Goal: Task Accomplishment & Management: Manage account settings

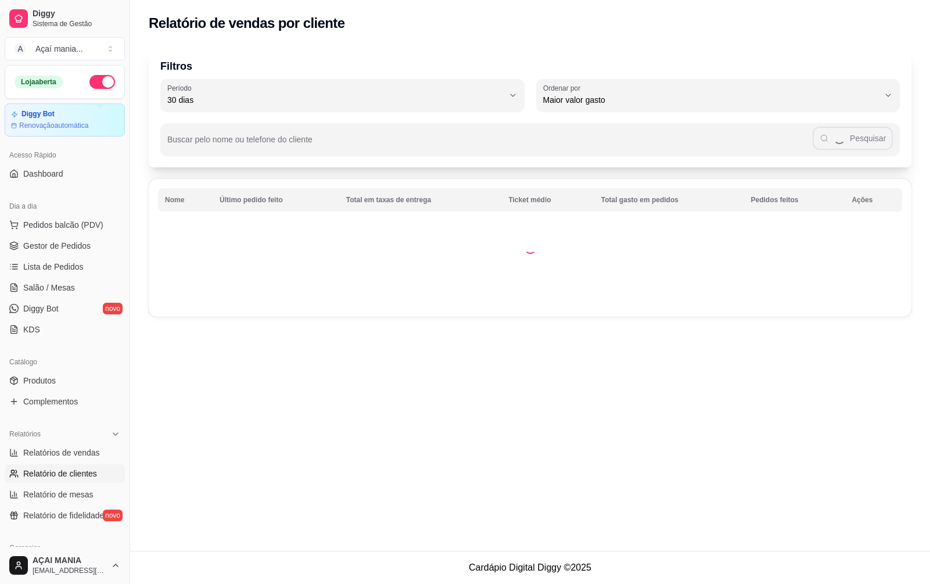
select select "30"
select select "HIGHEST_TOTAL_SPENT_WITH_ORDERS"
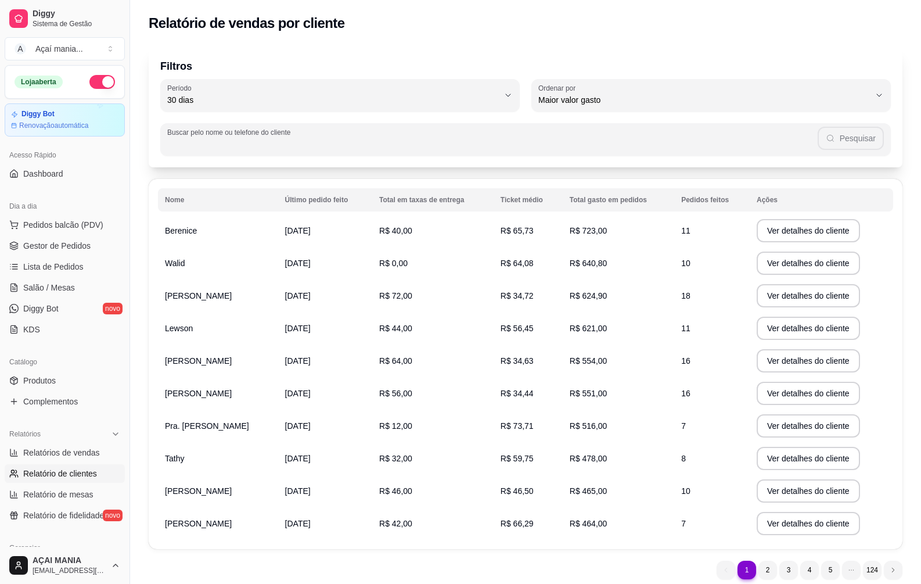
click at [224, 145] on input "Buscar pelo nome ou telefone do cliente" at bounding box center [492, 144] width 651 height 12
type input "85774812"
click at [863, 138] on button "Pesquisar" at bounding box center [851, 138] width 66 height 23
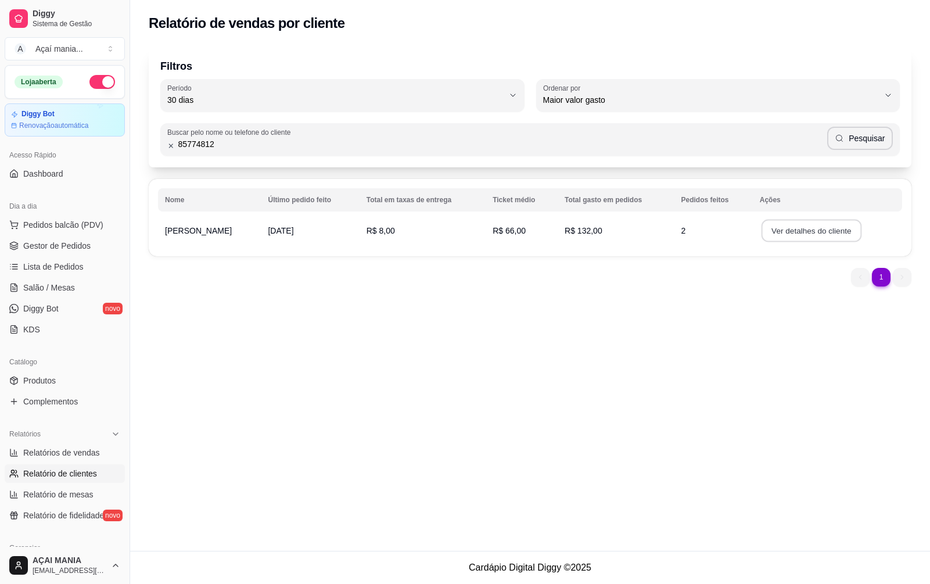
click at [785, 235] on button "Ver detalhes do cliente" at bounding box center [811, 231] width 100 height 23
click at [761, 228] on button "Ver detalhes do cliente" at bounding box center [811, 231] width 100 height 23
click at [85, 252] on link "Gestor de Pedidos" at bounding box center [65, 245] width 120 height 19
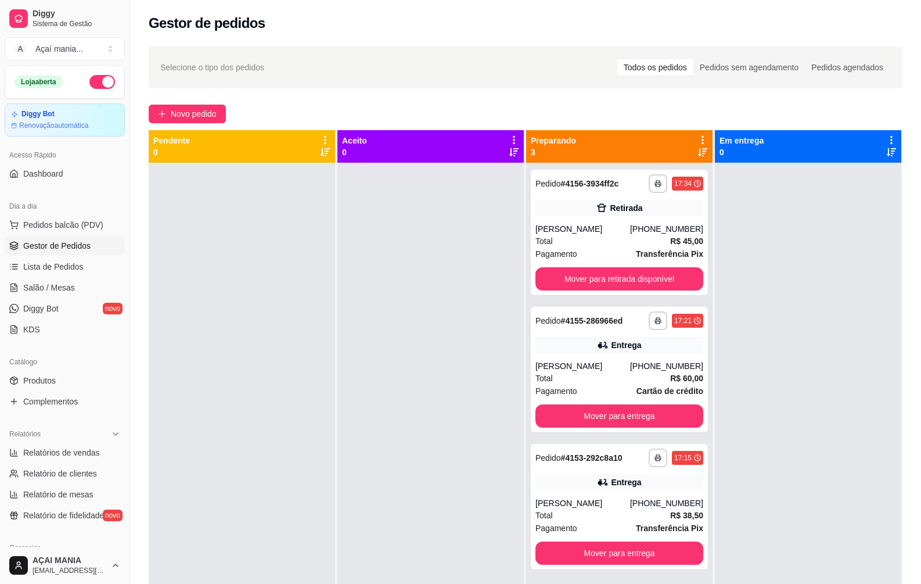
click at [415, 71] on div "Selecione o tipo dos pedidos Todos os pedidos Pedidos sem agendamento Pedidos a…" at bounding box center [525, 67] width 731 height 19
drag, startPoint x: 84, startPoint y: 118, endPoint x: 220, endPoint y: 342, distance: 261.4
click at [220, 342] on div at bounding box center [242, 455] width 186 height 584
click at [347, 435] on div at bounding box center [430, 455] width 186 height 584
click at [261, 73] on span "Selecione o tipo dos pedidos" at bounding box center [212, 67] width 104 height 13
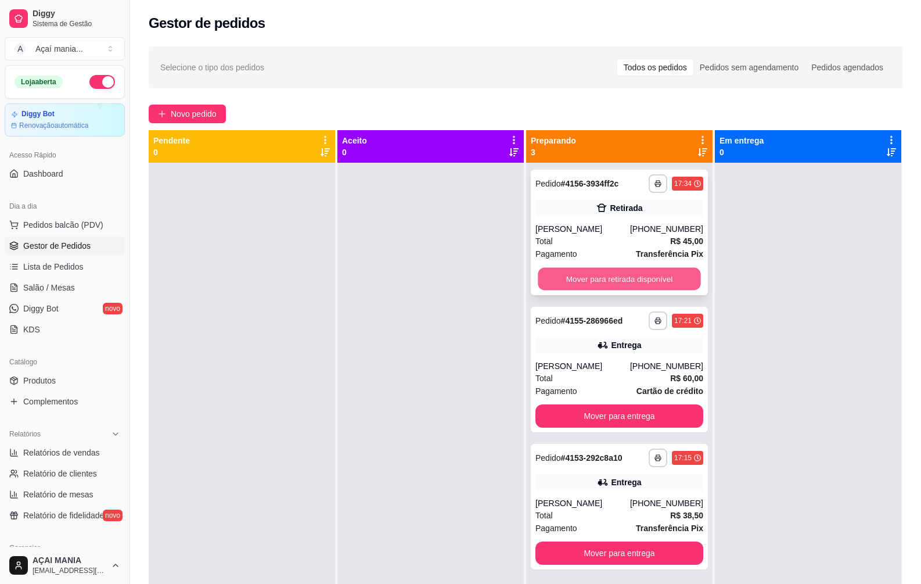
click at [639, 281] on button "Mover para retirada disponível" at bounding box center [619, 279] width 163 height 23
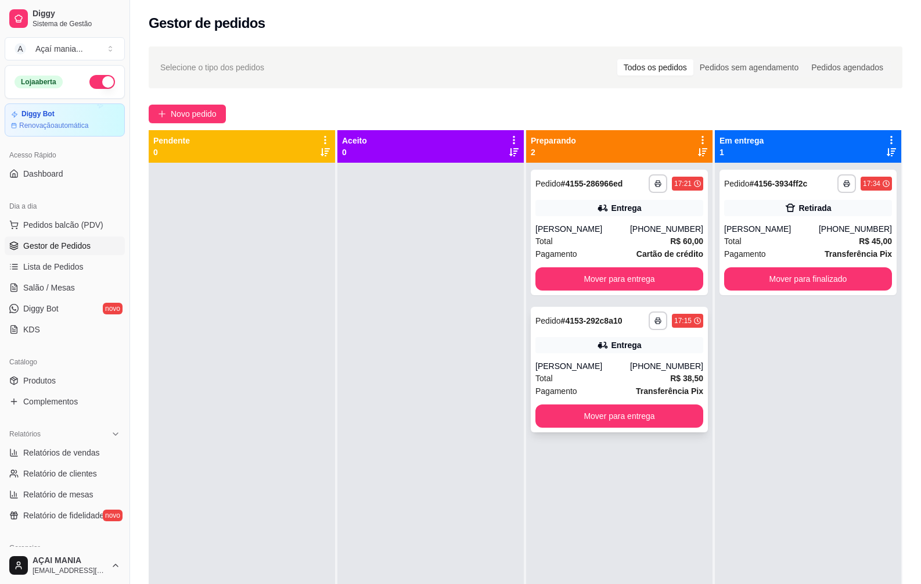
click at [546, 357] on div "**********" at bounding box center [619, 369] width 177 height 125
click at [598, 347] on icon at bounding box center [602, 345] width 8 height 7
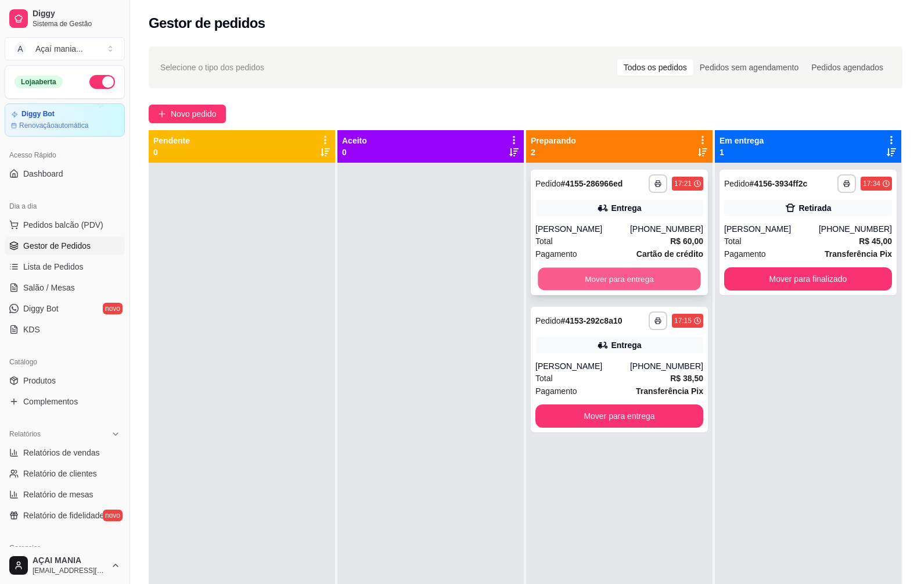
click at [684, 285] on button "Mover para entrega" at bounding box center [619, 279] width 163 height 23
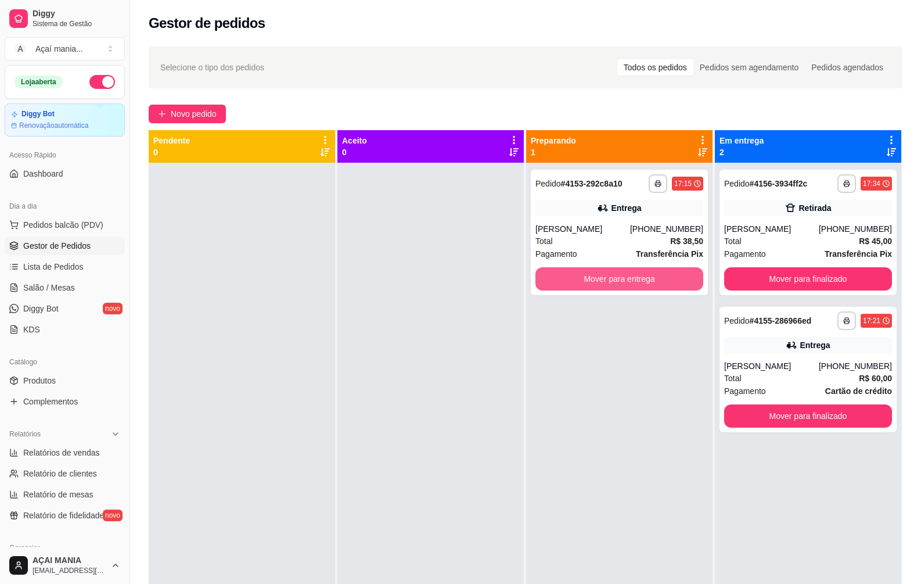
click at [684, 285] on button "Mover para entrega" at bounding box center [620, 278] width 168 height 23
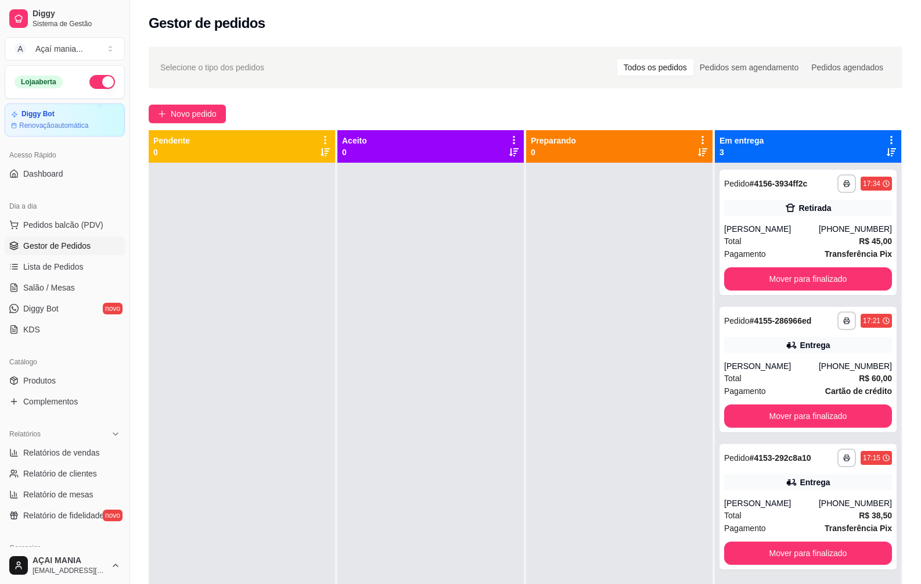
click at [390, 336] on div at bounding box center [430, 455] width 186 height 584
click at [70, 127] on article "Renovação automática" at bounding box center [54, 125] width 70 height 9
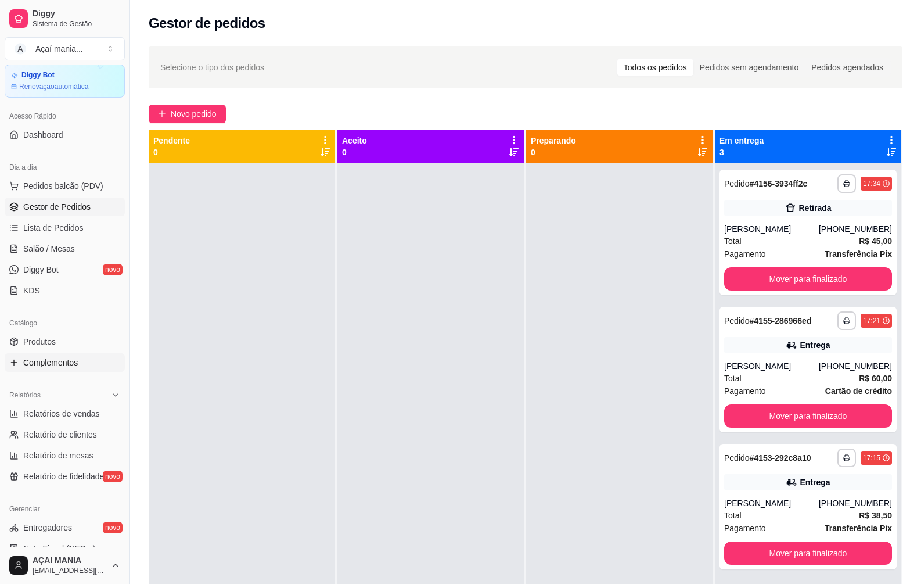
scroll to position [116, 0]
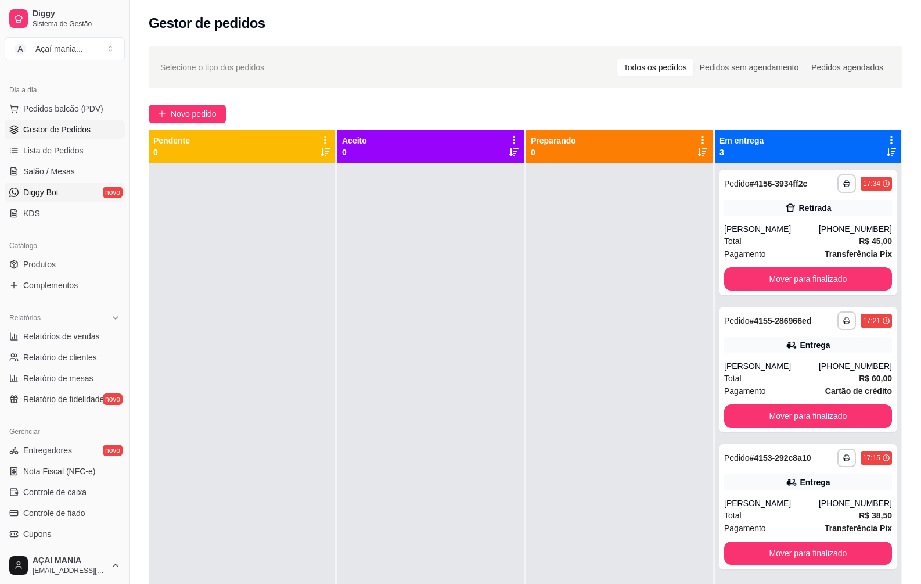
click at [64, 186] on link "Diggy Bot novo" at bounding box center [65, 192] width 120 height 19
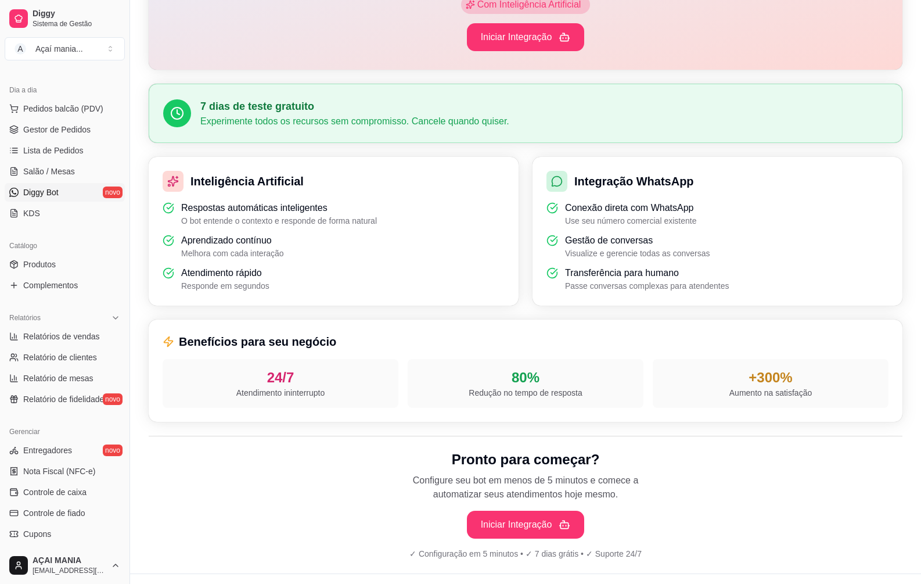
scroll to position [225, 0]
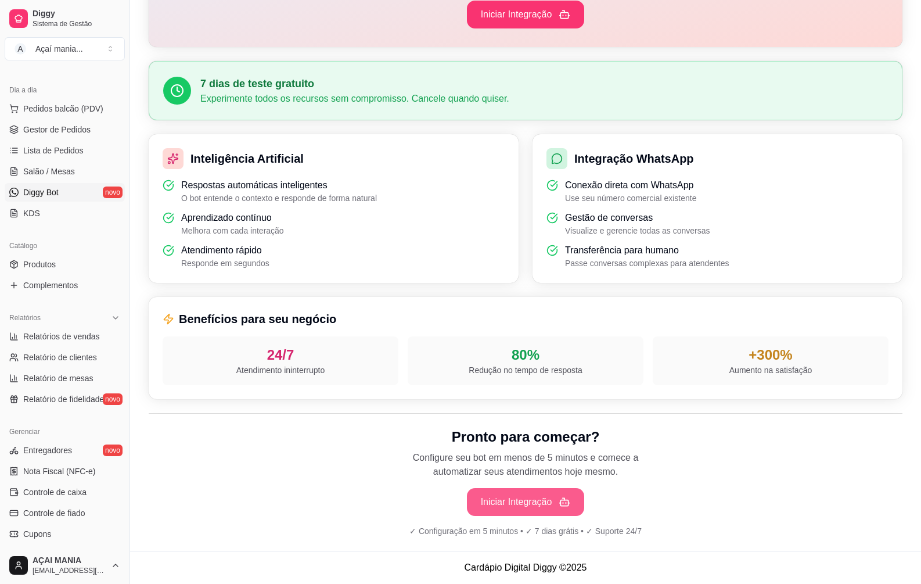
click at [554, 504] on button "Iniciar Integração" at bounding box center [526, 502] width 118 height 28
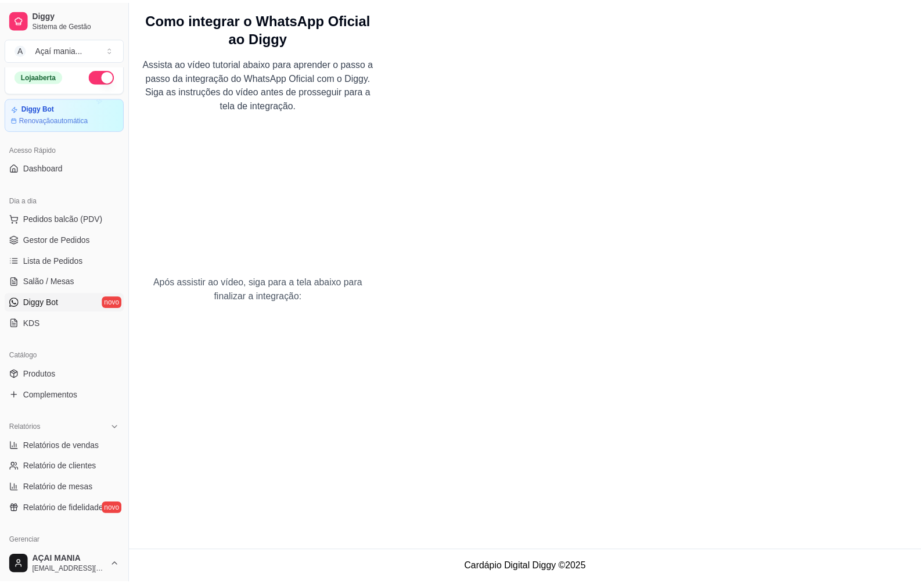
scroll to position [0, 0]
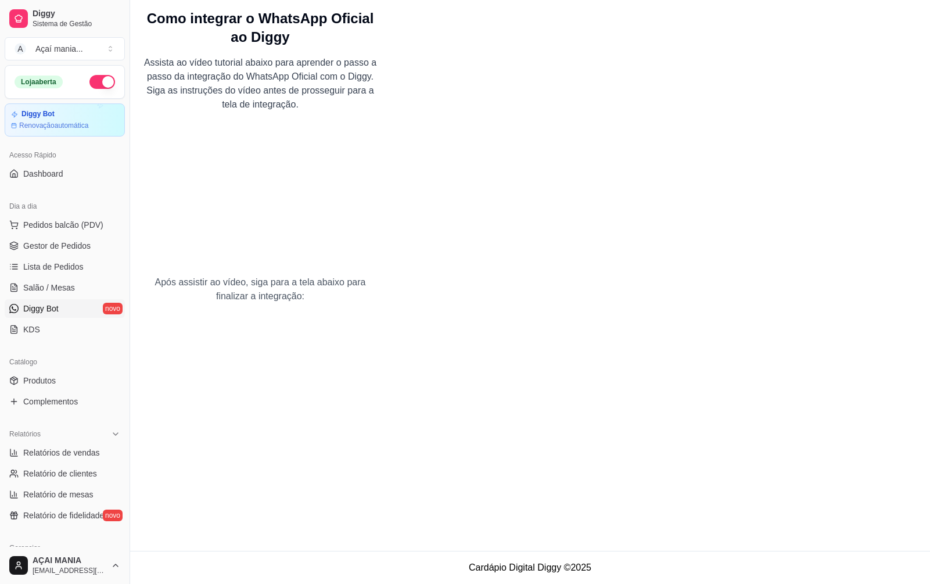
click at [136, 102] on div "Como integrar o WhatsApp Oficial ao Diggy Assista ao vídeo tutorial abaixo para…" at bounding box center [260, 275] width 260 height 551
click at [55, 245] on span "Gestor de Pedidos" at bounding box center [56, 246] width 67 height 12
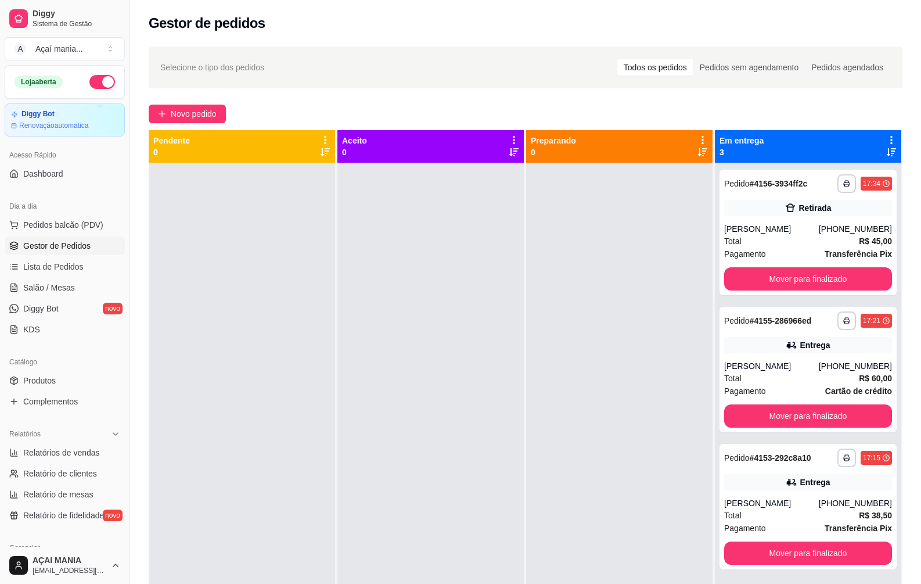
click at [259, 346] on div at bounding box center [242, 455] width 186 height 584
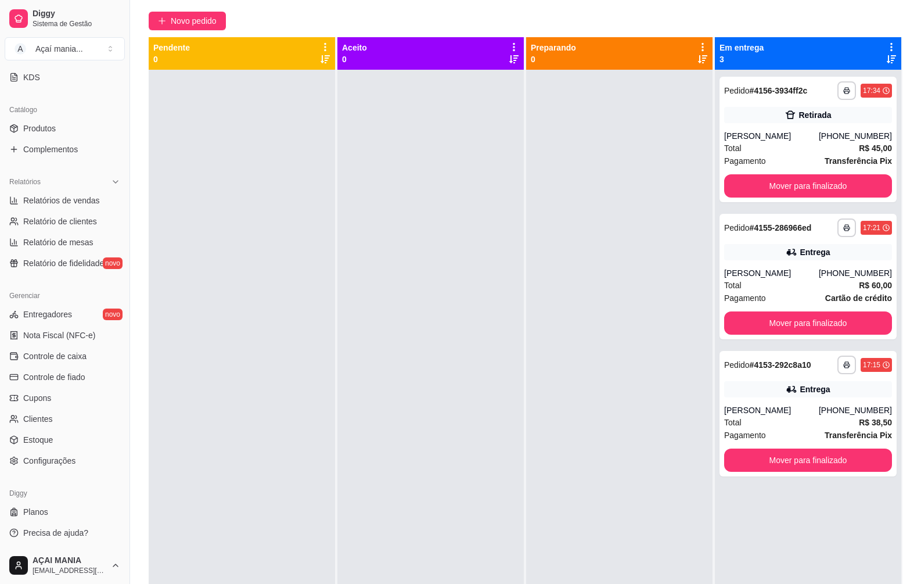
scroll to position [177, 0]
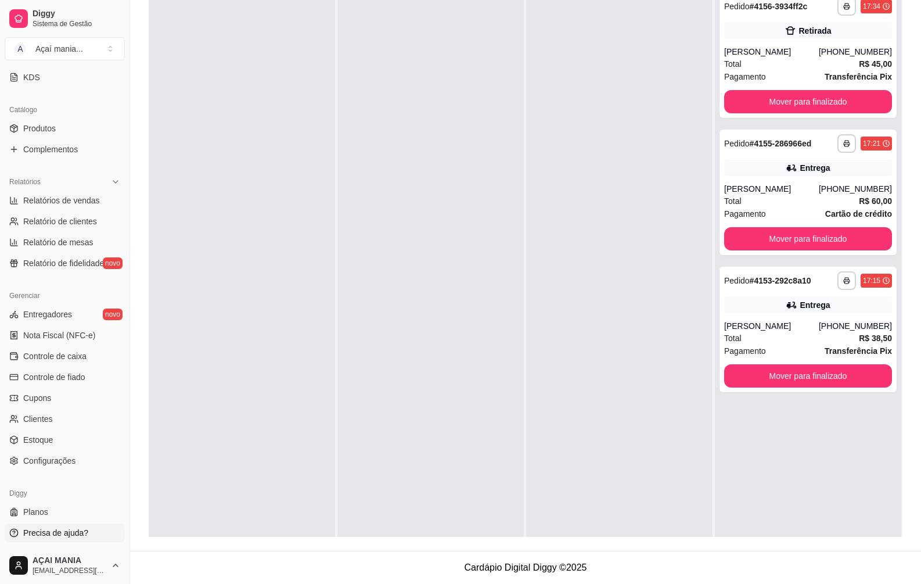
click at [49, 540] on link "Precisa de ajuda?" at bounding box center [65, 532] width 120 height 19
drag, startPoint x: 276, startPoint y: 330, endPoint x: 192, endPoint y: 334, distance: 84.9
click at [278, 330] on div at bounding box center [242, 277] width 186 height 584
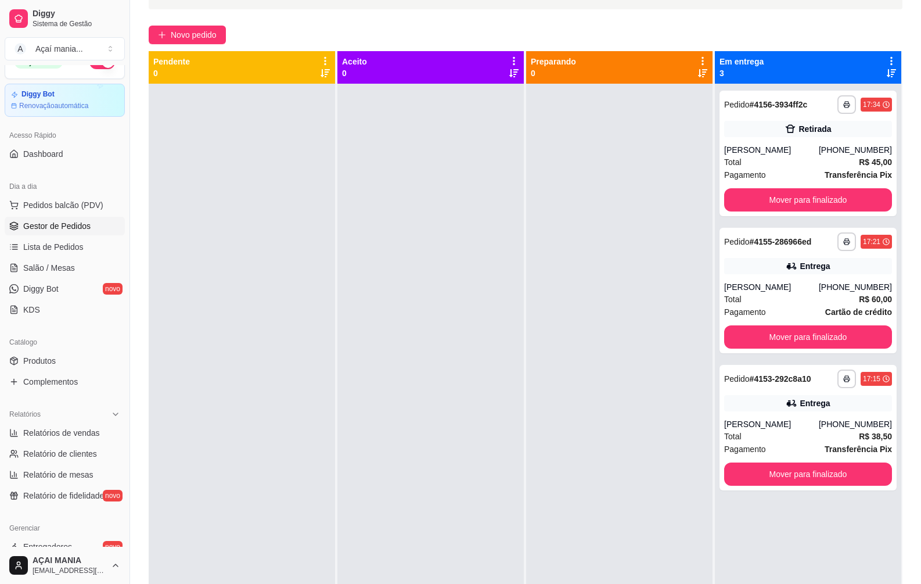
scroll to position [0, 0]
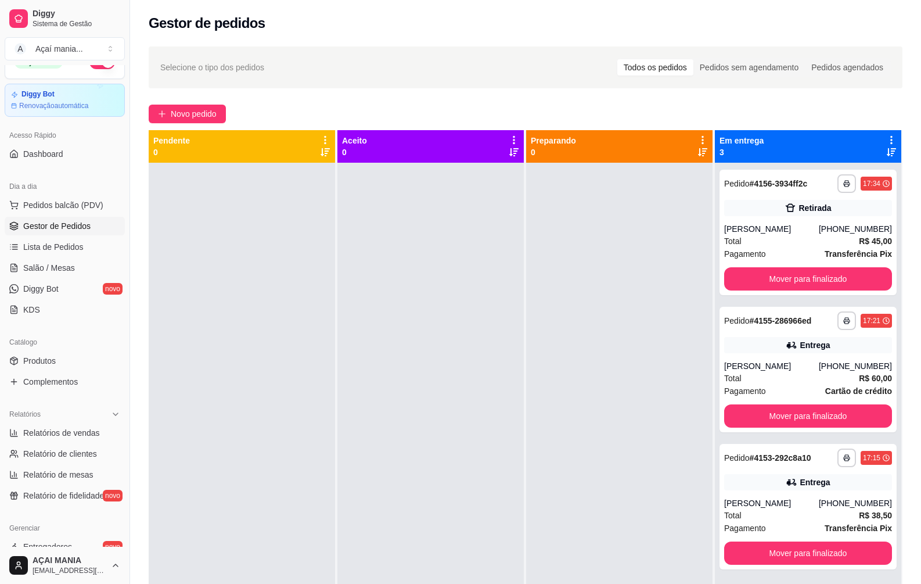
click at [367, 376] on div at bounding box center [430, 455] width 186 height 584
click at [790, 409] on button "Mover para finalizado" at bounding box center [808, 415] width 168 height 23
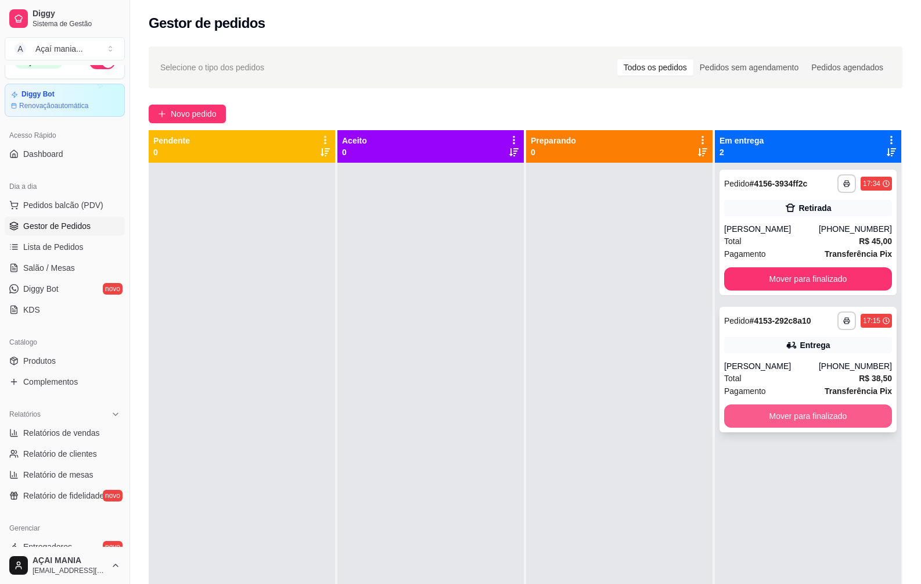
click at [791, 422] on button "Mover para finalizado" at bounding box center [808, 415] width 168 height 23
